Goal: Navigation & Orientation: Find specific page/section

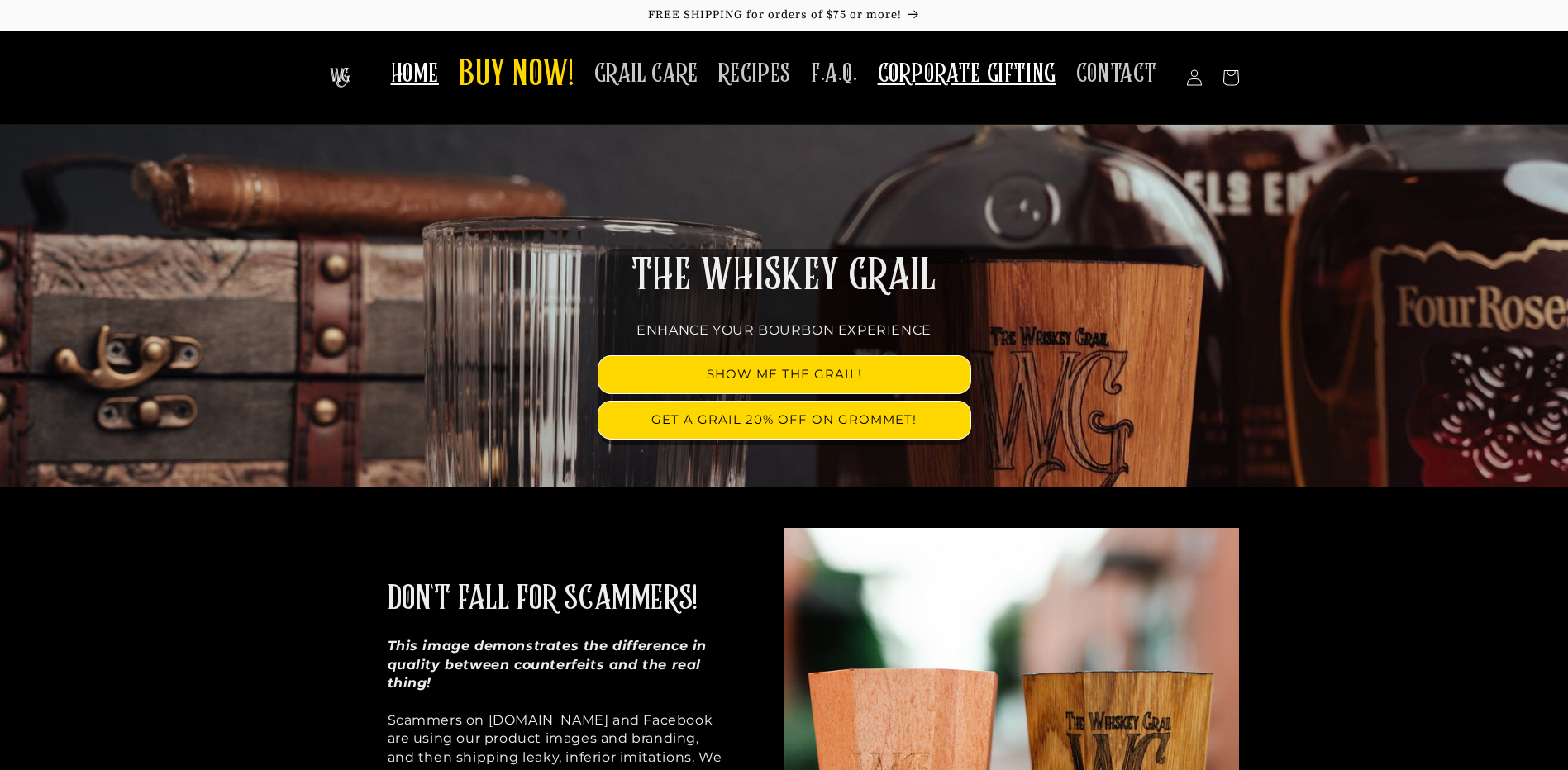
click at [952, 91] on link "CORPORATE GIFTING" at bounding box center [967, 74] width 198 height 52
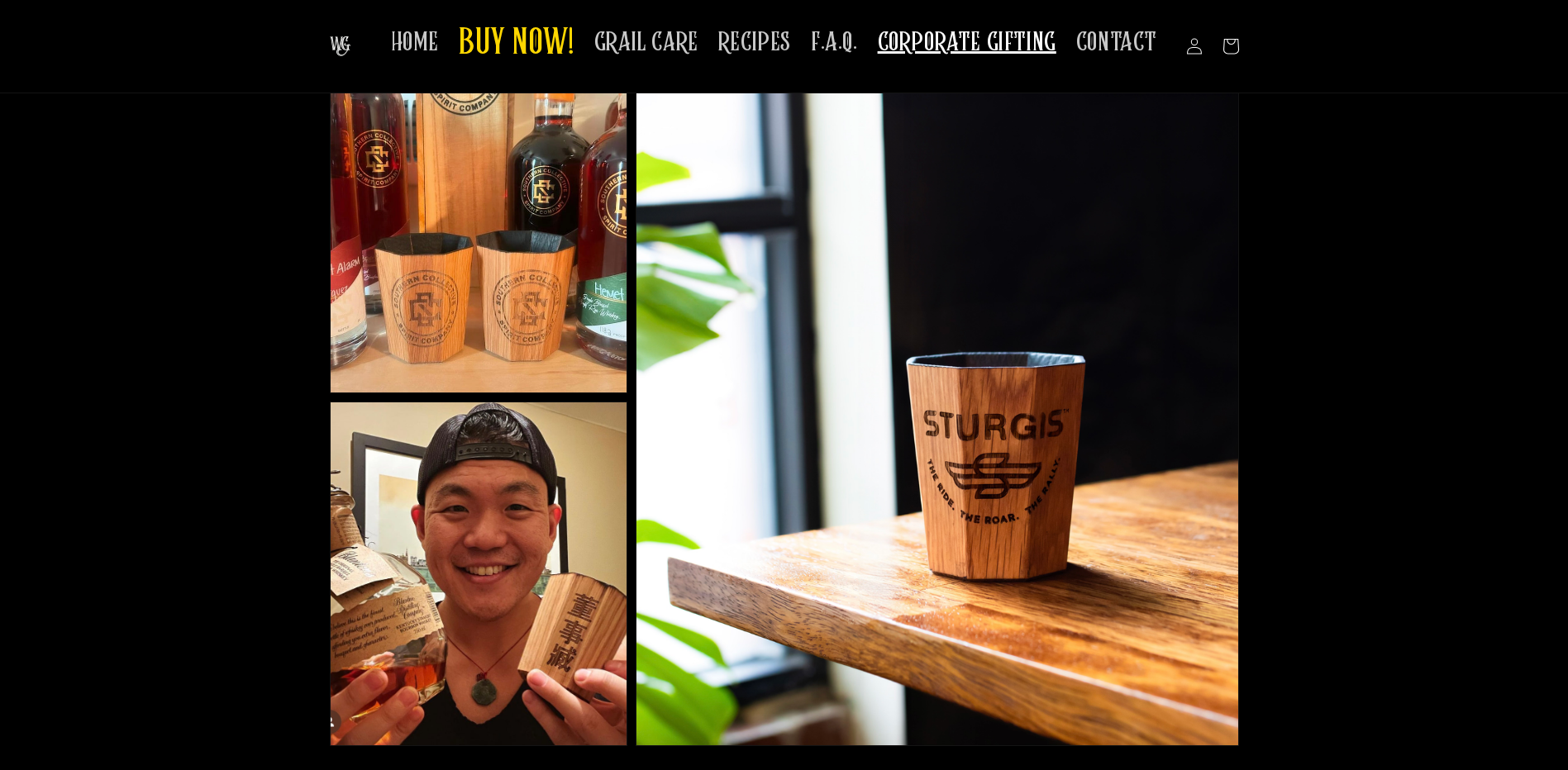
scroll to position [801, 0]
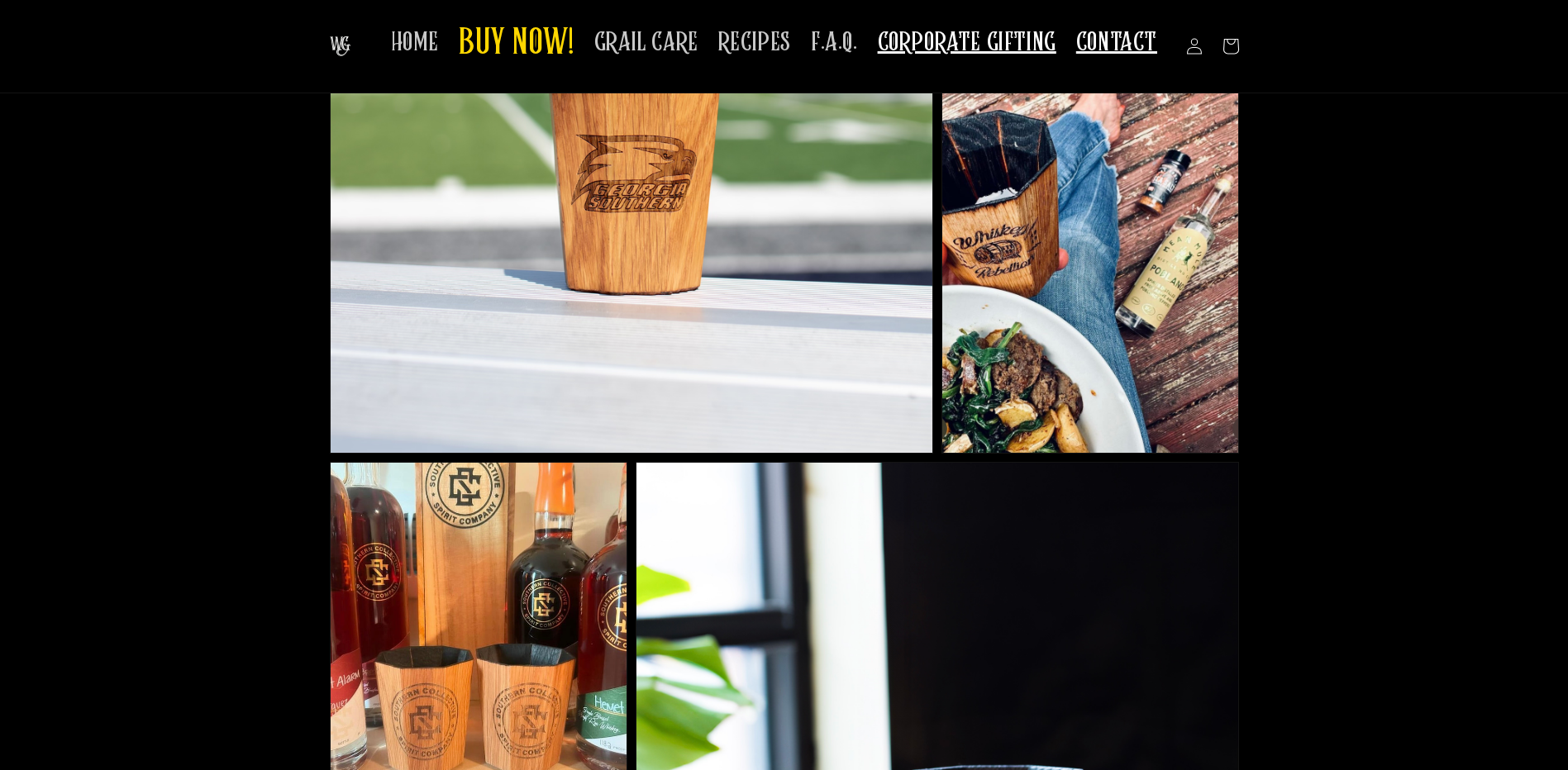
click at [1128, 38] on span "CONTACT" at bounding box center [1117, 42] width 81 height 33
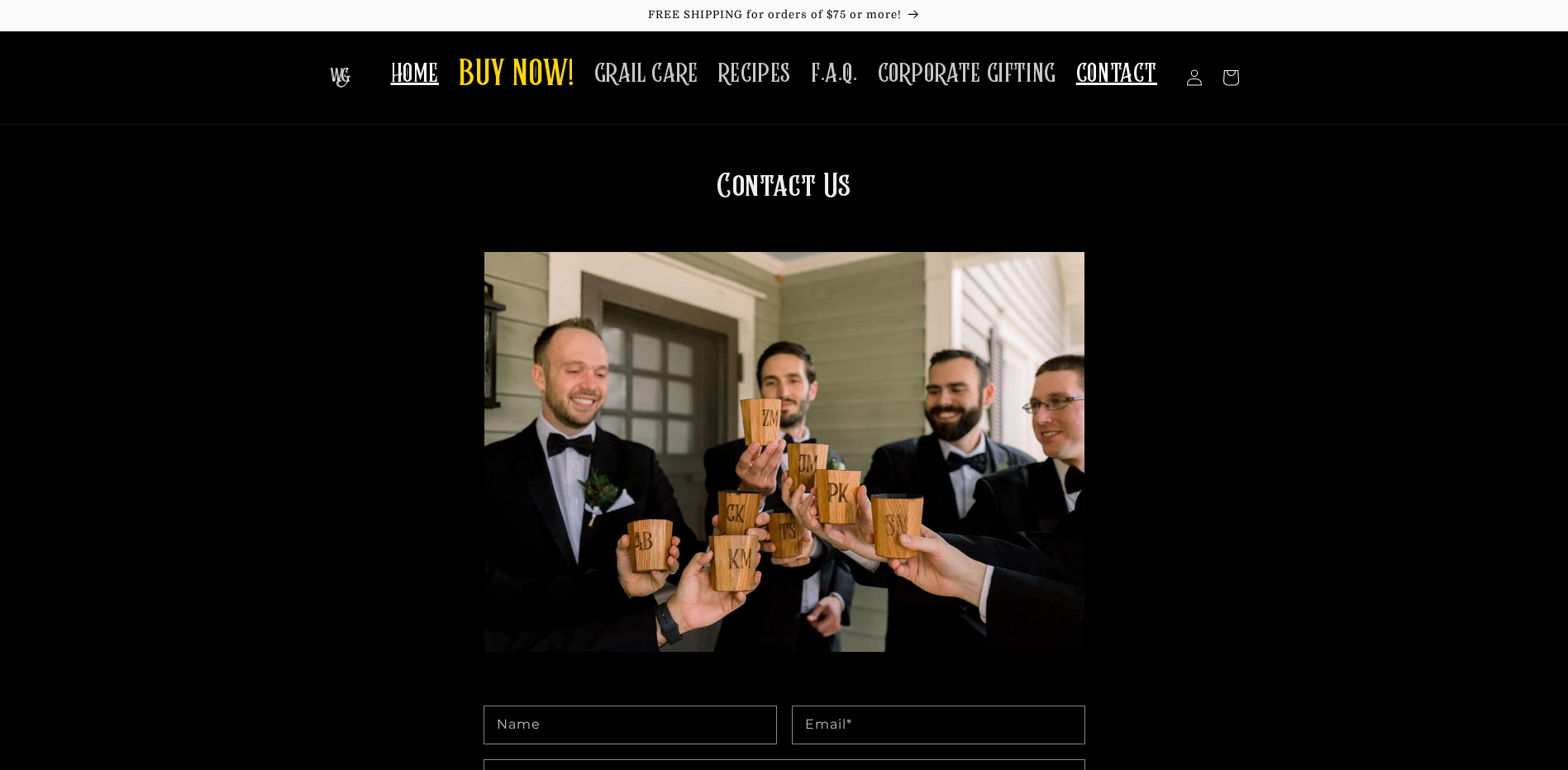
click at [424, 70] on span "HOME" at bounding box center [415, 74] width 48 height 33
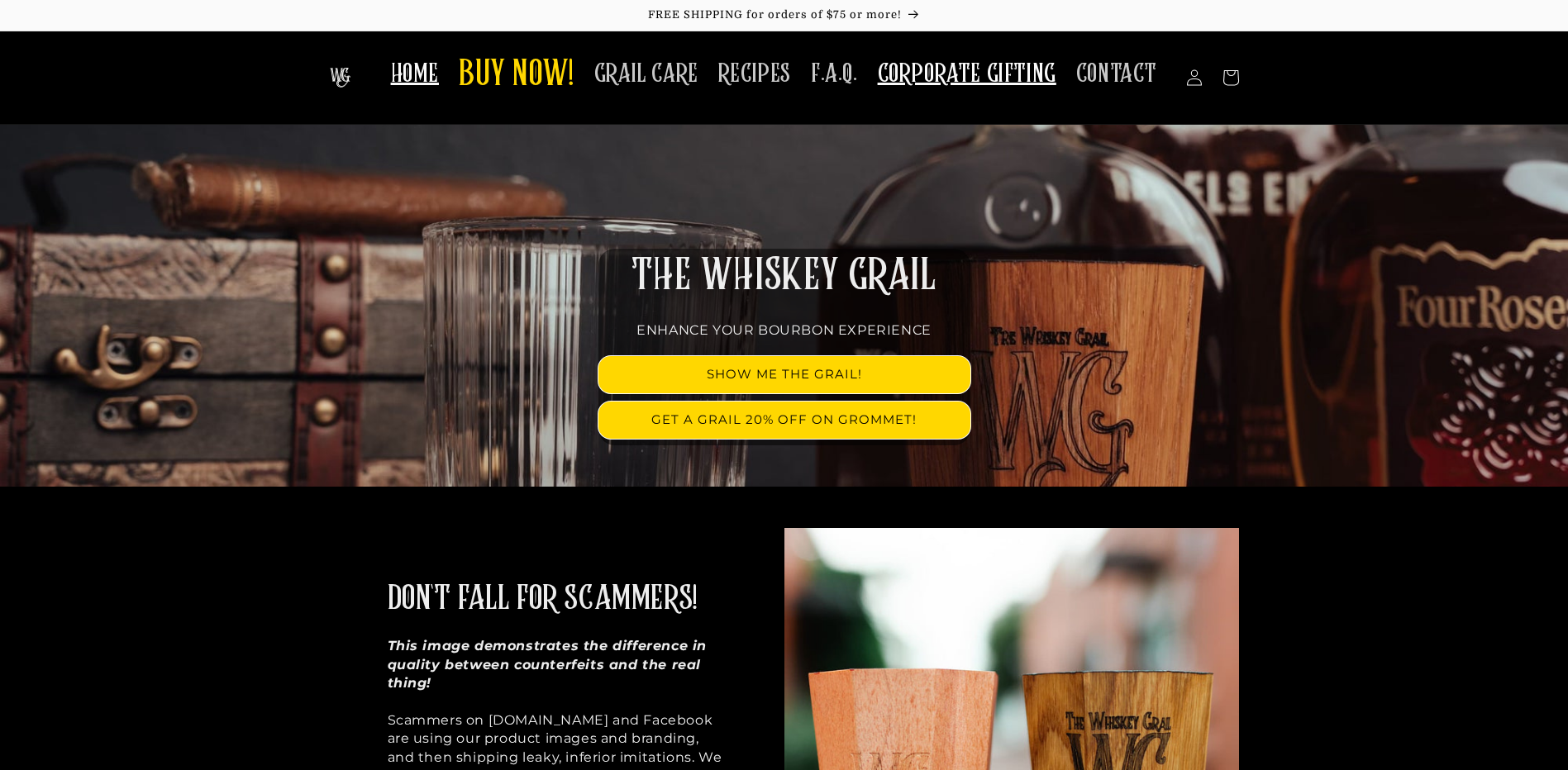
click at [984, 88] on span "CORPORATE GIFTING" at bounding box center [967, 74] width 179 height 33
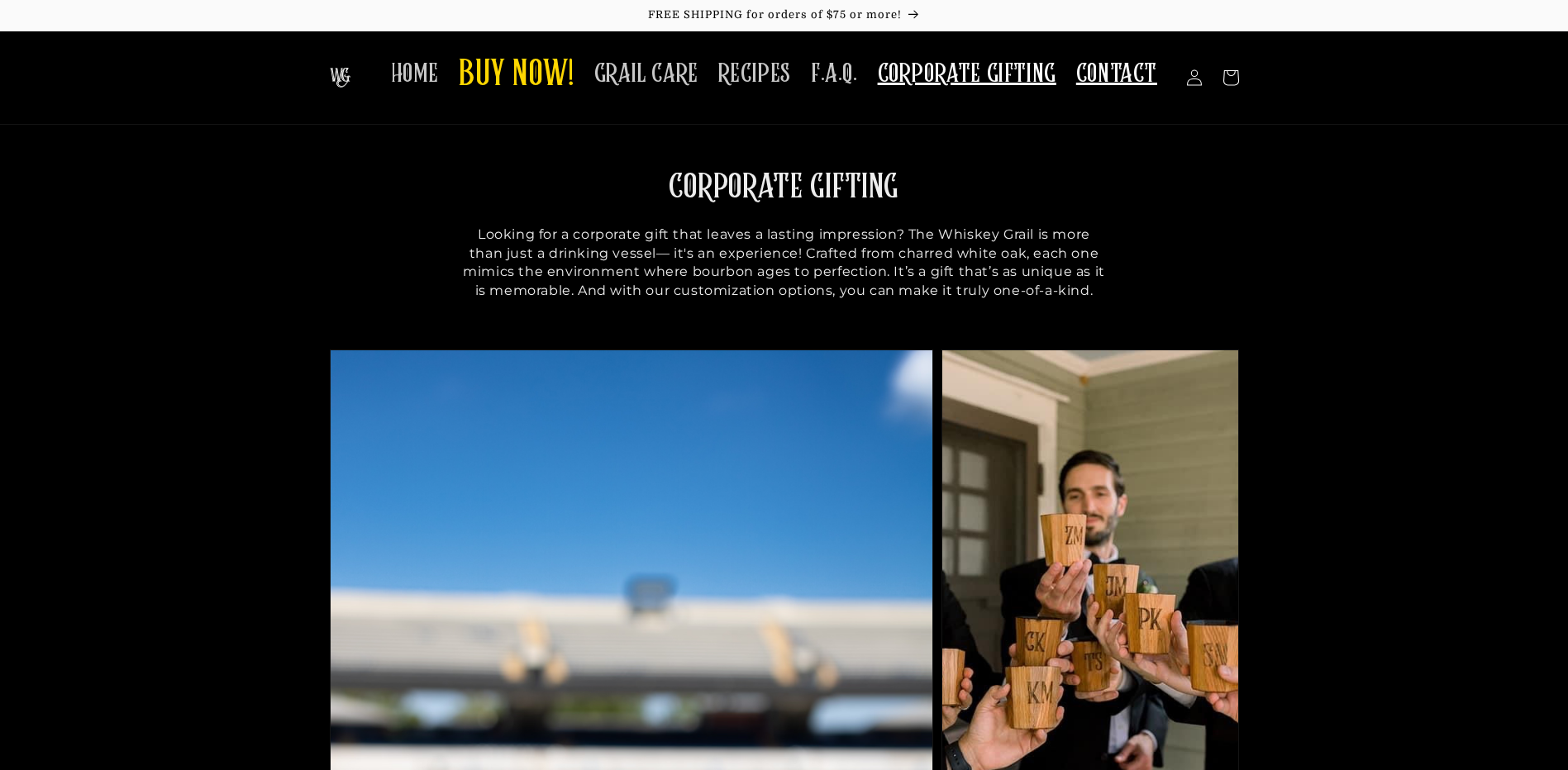
click at [1120, 79] on span "CONTACT" at bounding box center [1117, 74] width 81 height 33
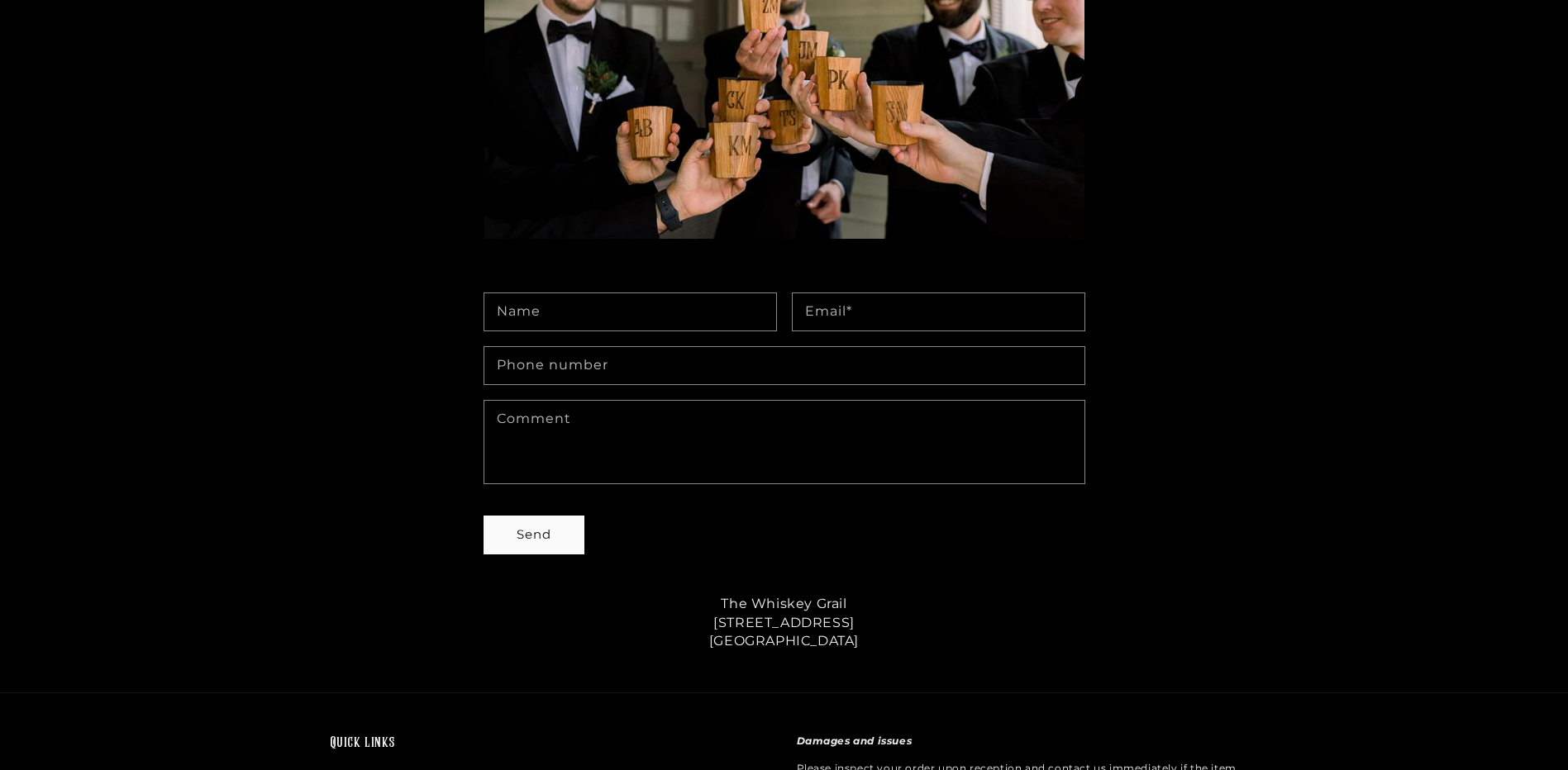
scroll to position [496, 0]
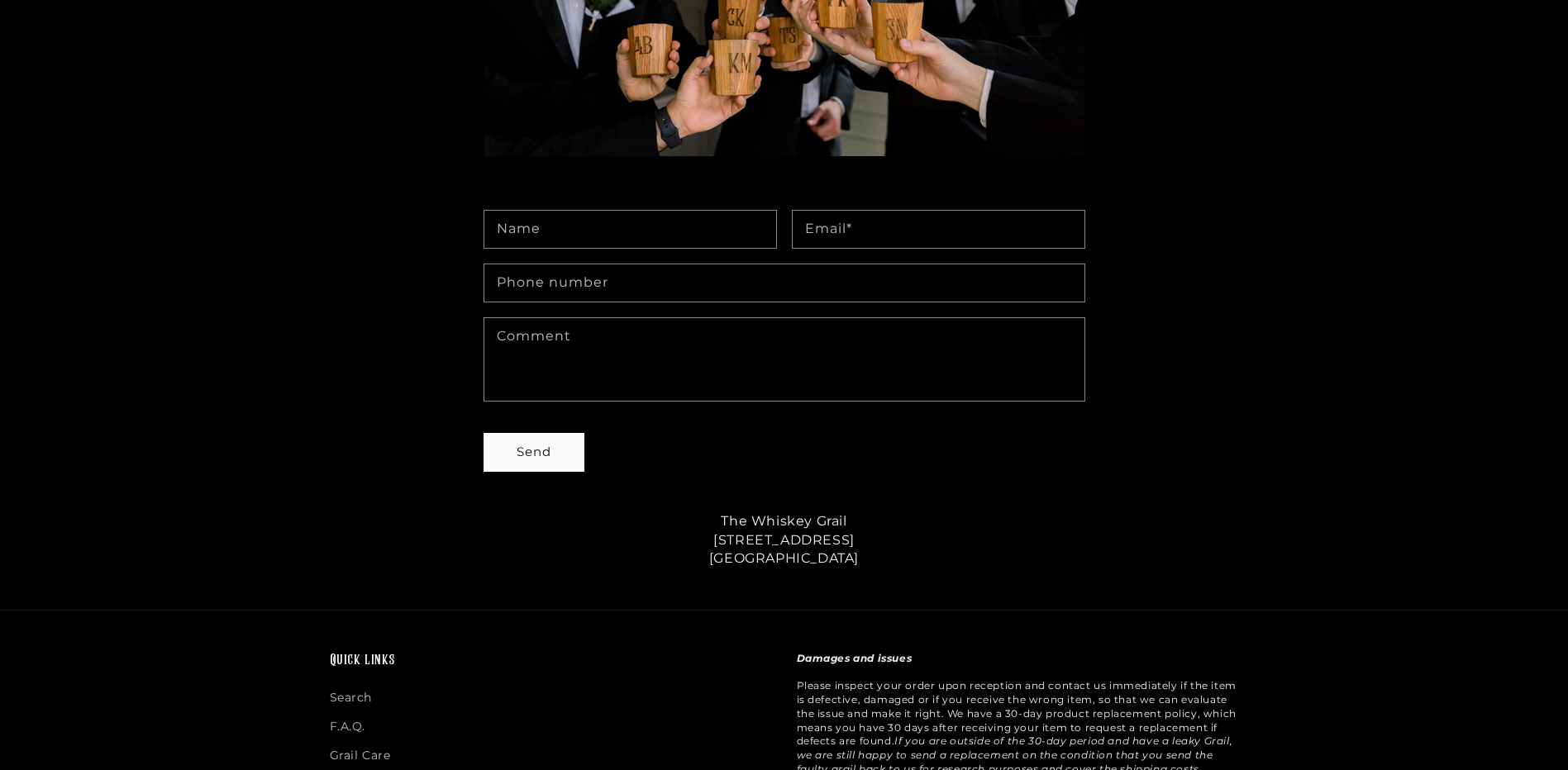
drag, startPoint x: 713, startPoint y: 512, endPoint x: 859, endPoint y: 560, distance: 153.7
click at [859, 560] on p "The Whiskey Grail [STREET_ADDRESS]" at bounding box center [784, 540] width 645 height 55
copy p "The Whiskey Grail [STREET_ADDRESS]"
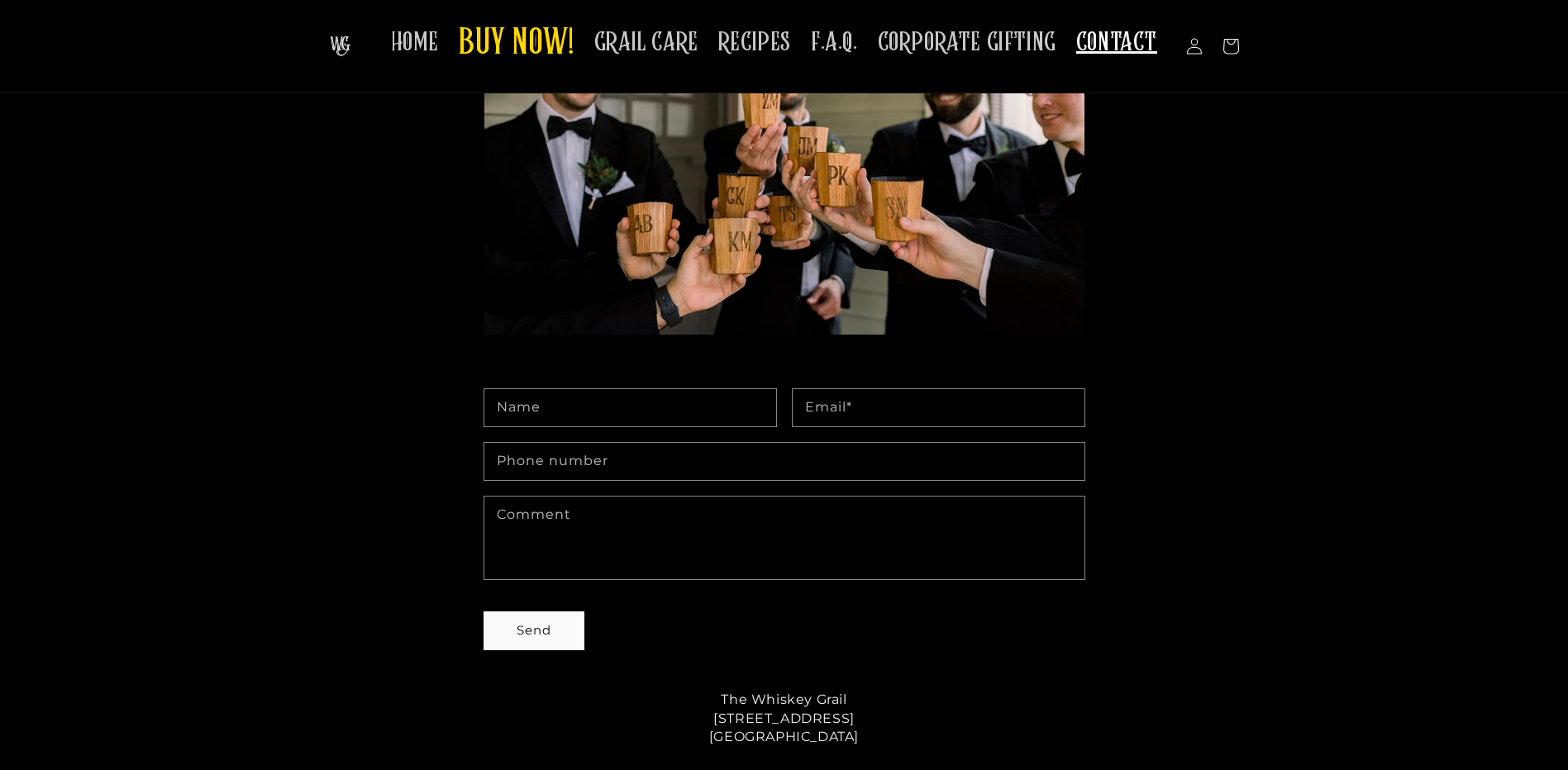
scroll to position [0, 0]
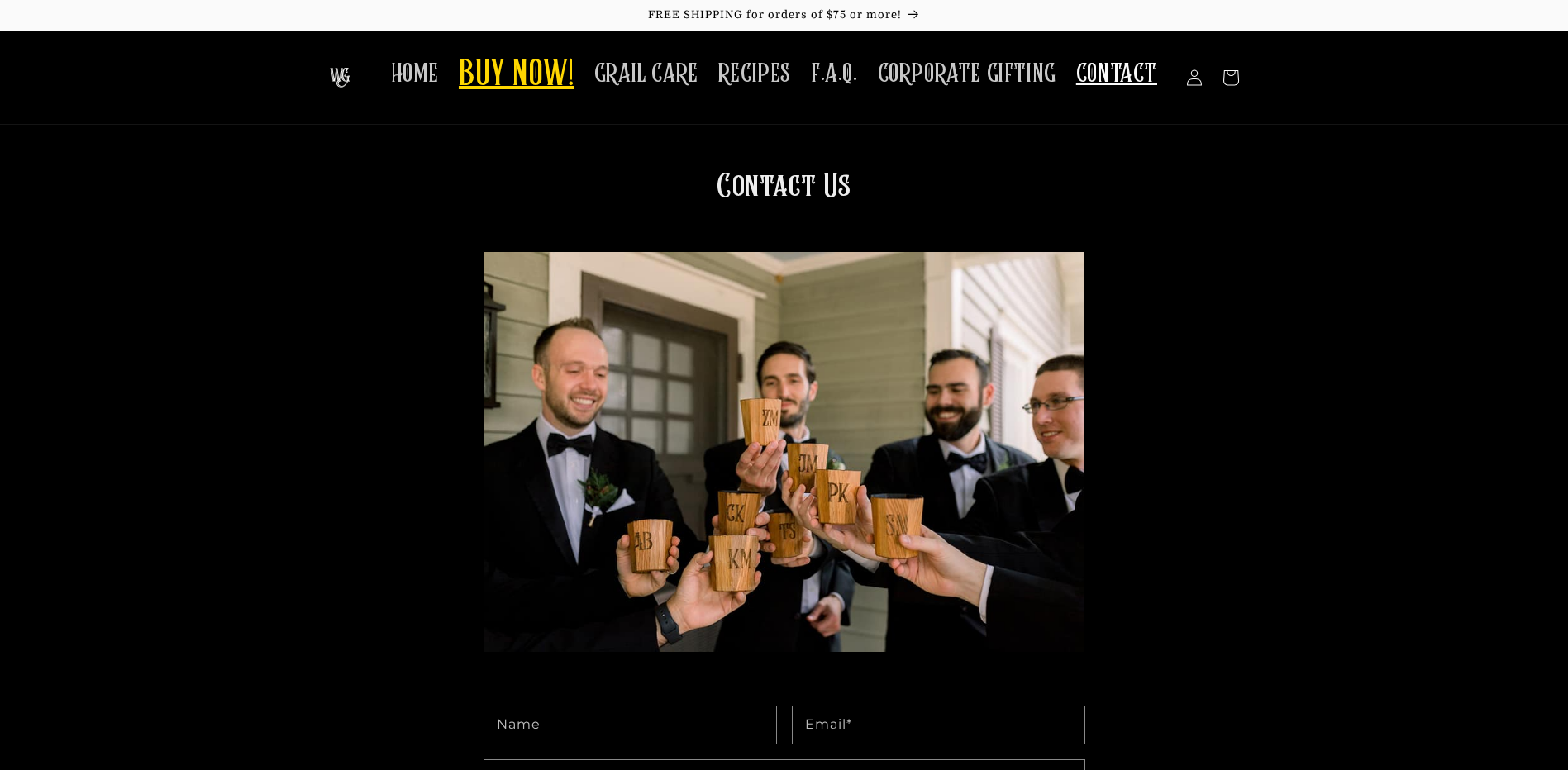
click at [497, 77] on span "BUY NOW!" at bounding box center [516, 76] width 116 height 45
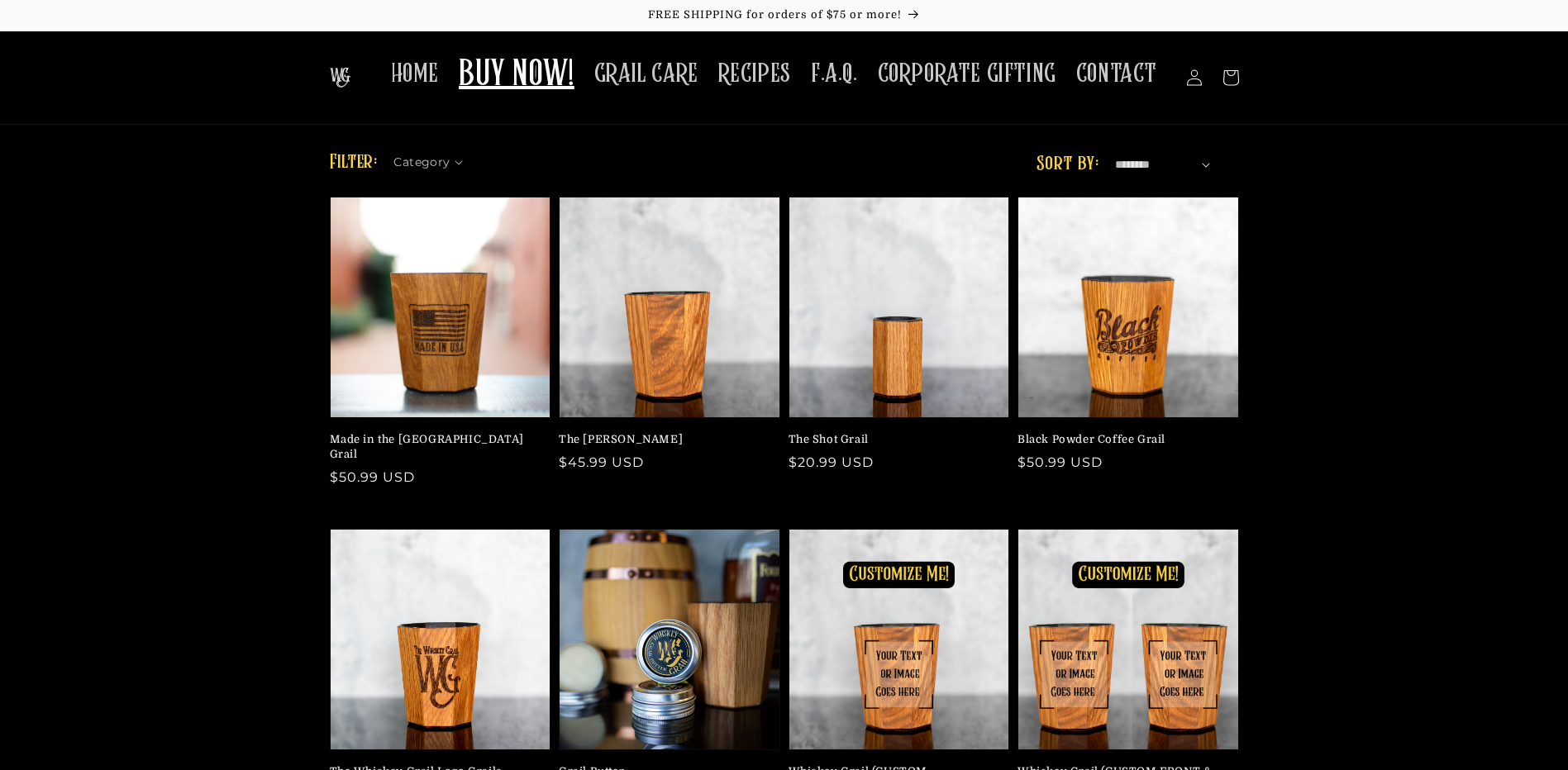
scroll to position [165, 0]
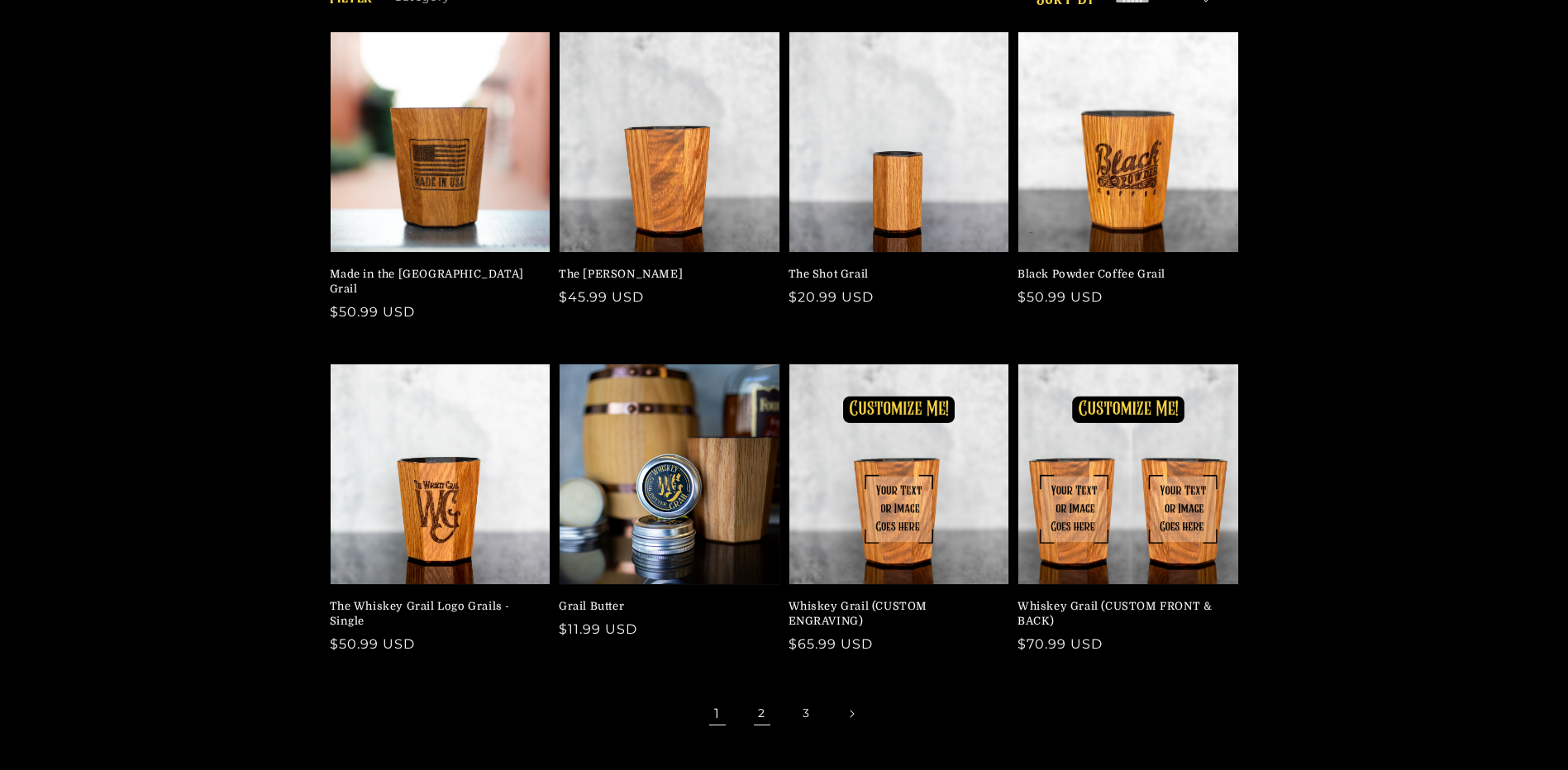
click at [762, 696] on link "2" at bounding box center [761, 714] width 37 height 37
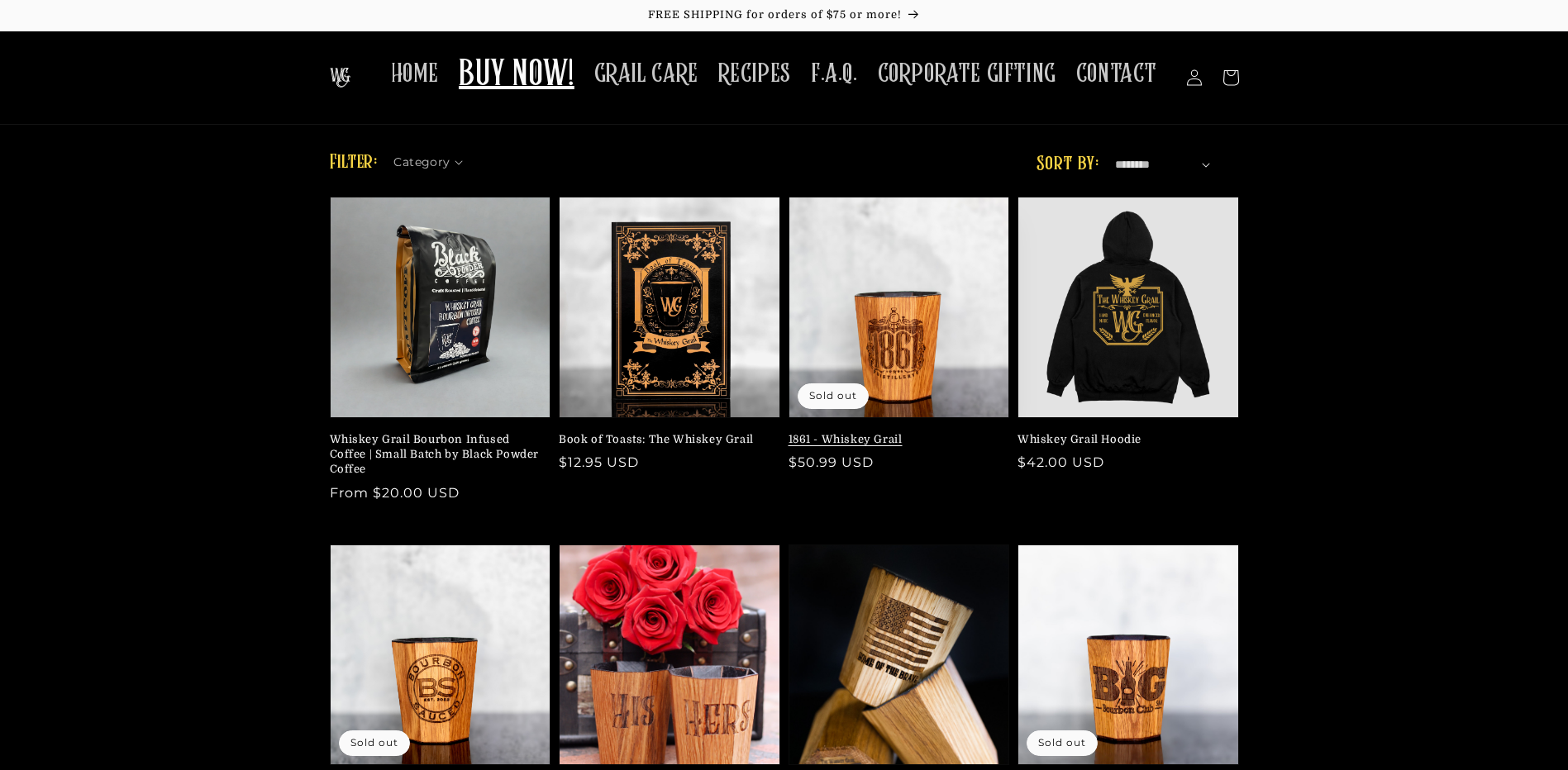
scroll to position [331, 0]
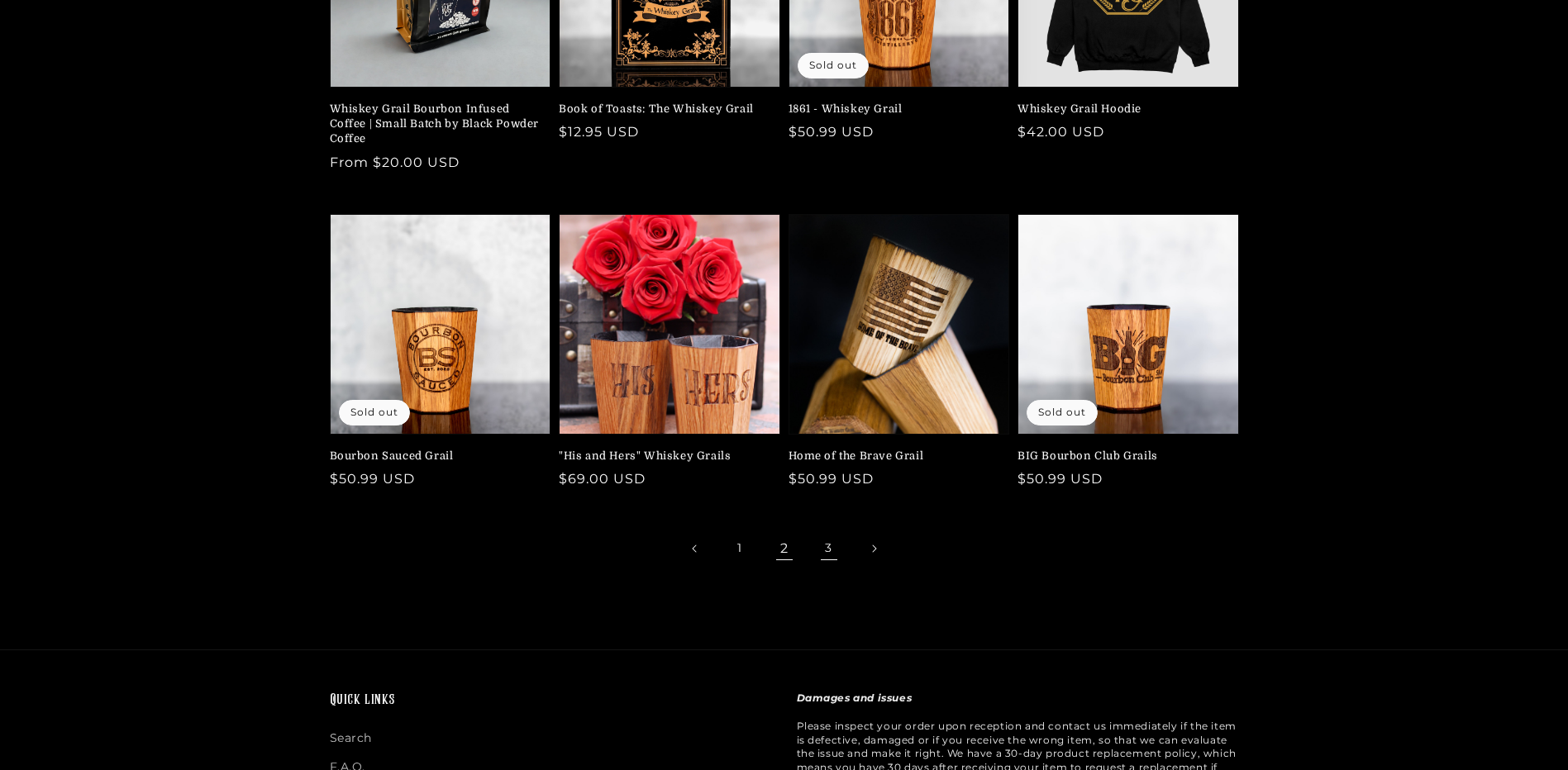
click at [828, 548] on link "3" at bounding box center [828, 548] width 37 height 37
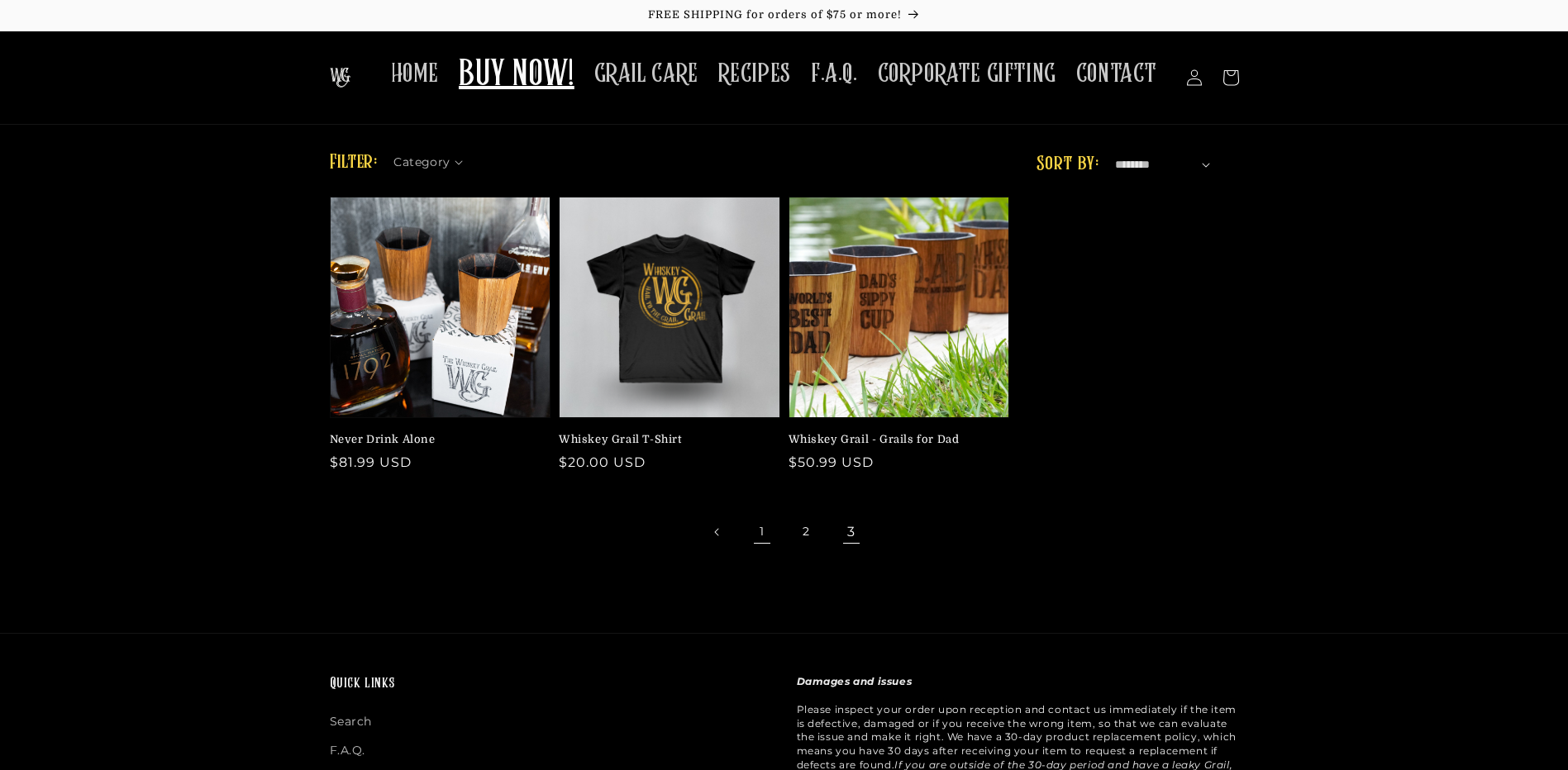
click at [763, 533] on link "1" at bounding box center [761, 532] width 37 height 37
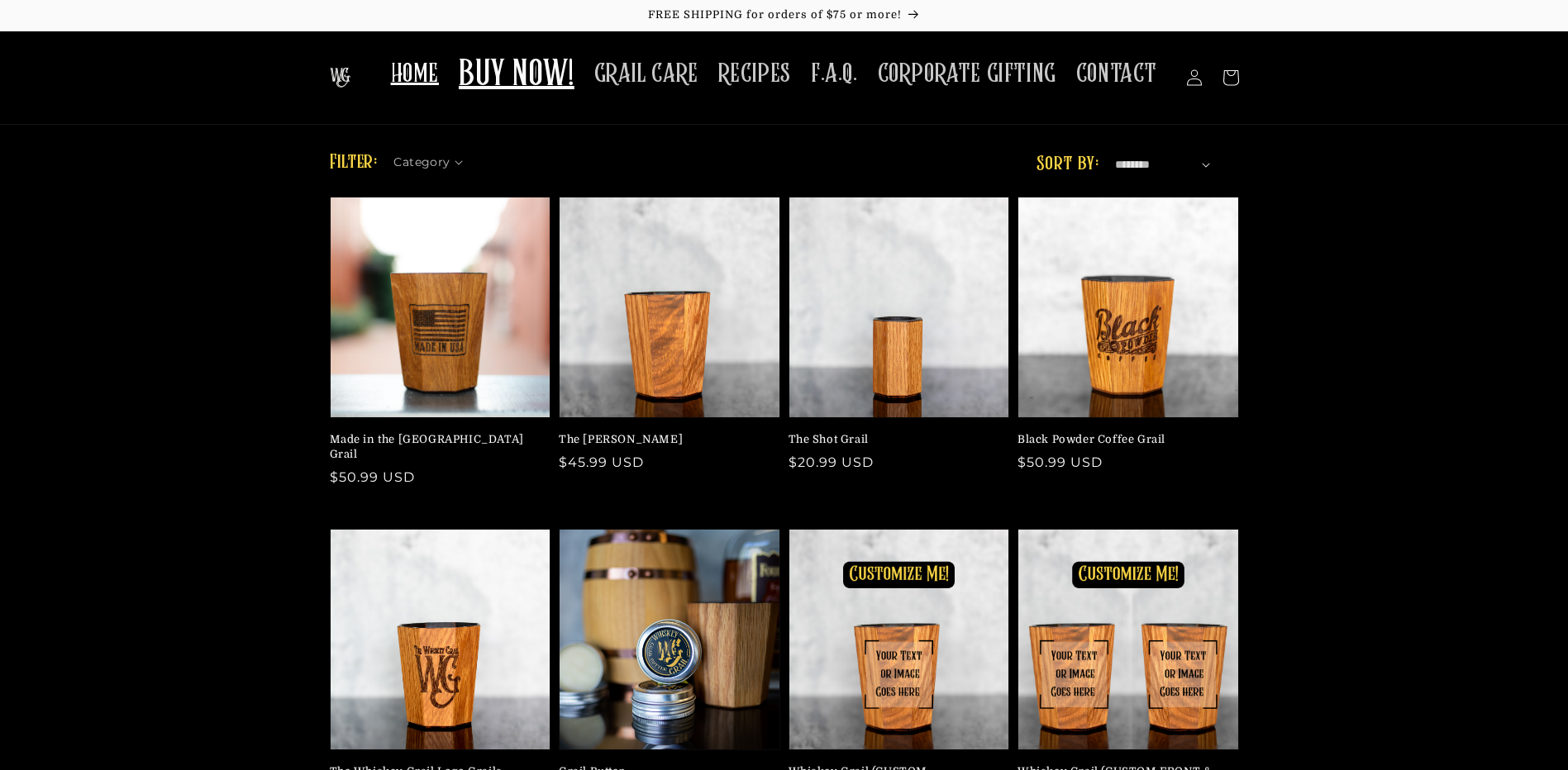
click at [436, 69] on span "HOME" at bounding box center [415, 74] width 48 height 33
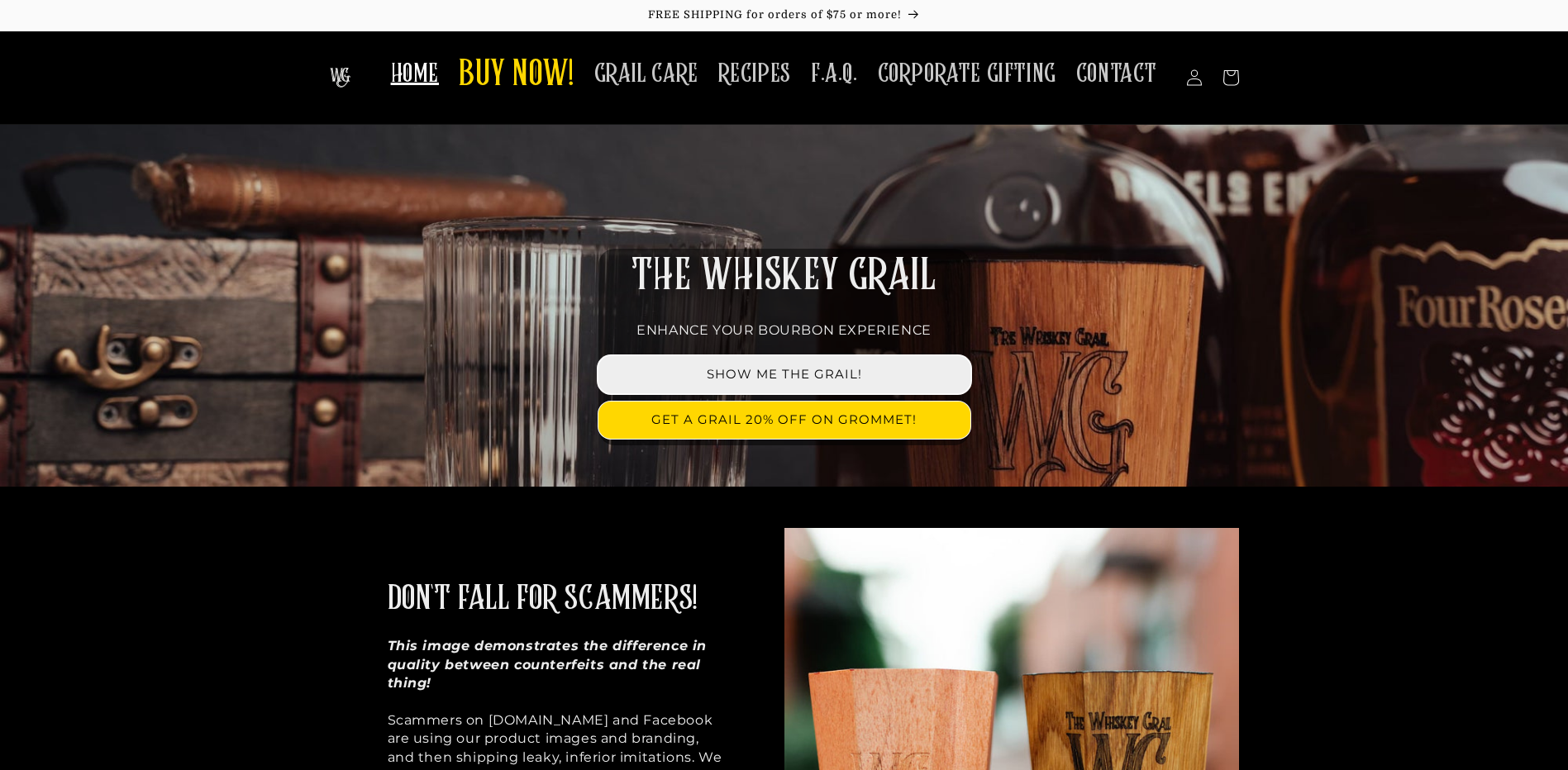
click at [879, 367] on link "SHOW ME THE GRAIL!" at bounding box center [784, 375] width 372 height 38
